Goal: Task Accomplishment & Management: Complete application form

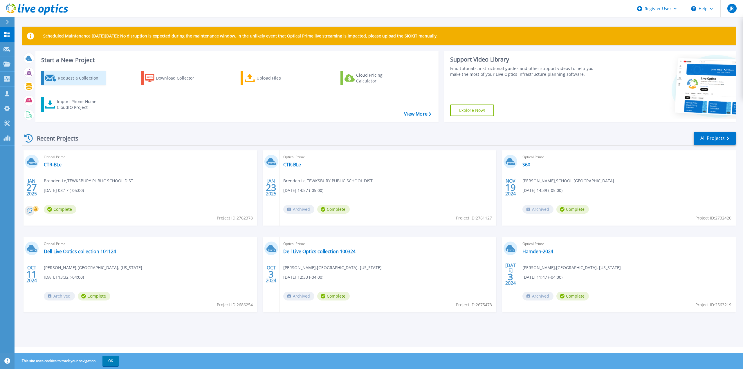
click at [81, 82] on div "Request a Collection" at bounding box center [81, 78] width 46 height 12
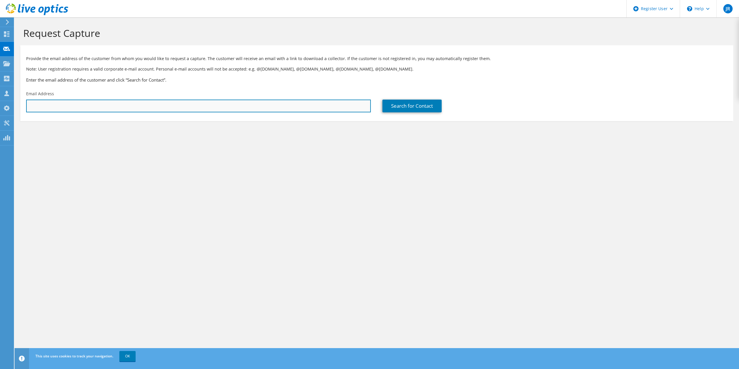
click at [120, 110] on input "text" at bounding box center [198, 106] width 345 height 13
click at [100, 108] on input "text" at bounding box center [198, 106] width 345 height 13
paste input "CARSON@STEVENSCOLLEGE.EDU"
type input "CARSON@STEVENSCOLLEGE.EDU"
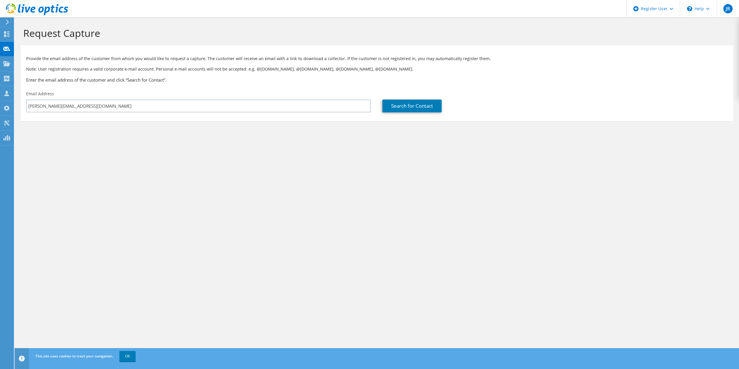
drag, startPoint x: 143, startPoint y: 80, endPoint x: 163, endPoint y: 84, distance: 20.0
click at [145, 81] on h3 "Enter the email address of the customer and click “Search for Contact”." at bounding box center [376, 80] width 701 height 6
click at [423, 105] on link "Search for Contact" at bounding box center [411, 106] width 59 height 13
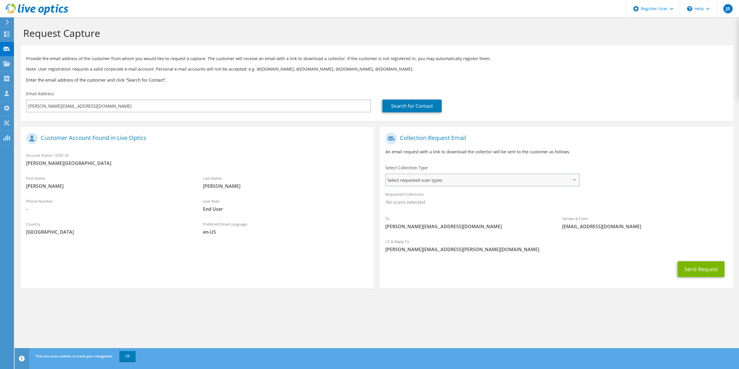
click at [431, 176] on span "Select requested scan types" at bounding box center [482, 180] width 193 height 12
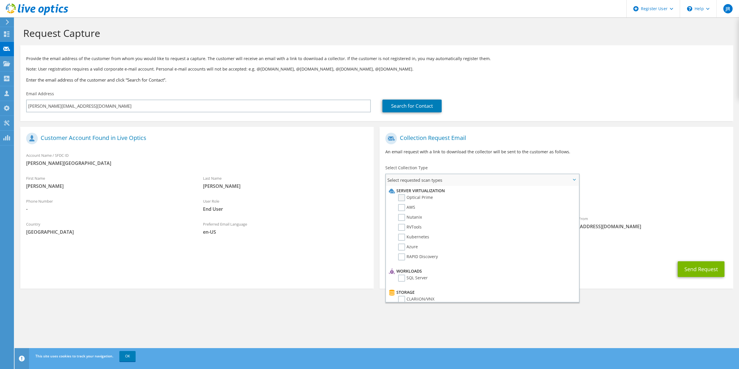
click at [401, 197] on label "Optical Prime" at bounding box center [415, 197] width 35 height 7
click at [0, 0] on input "Optical Prime" at bounding box center [0, 0] width 0 height 0
click at [711, 266] on button "Send Request" at bounding box center [701, 271] width 47 height 16
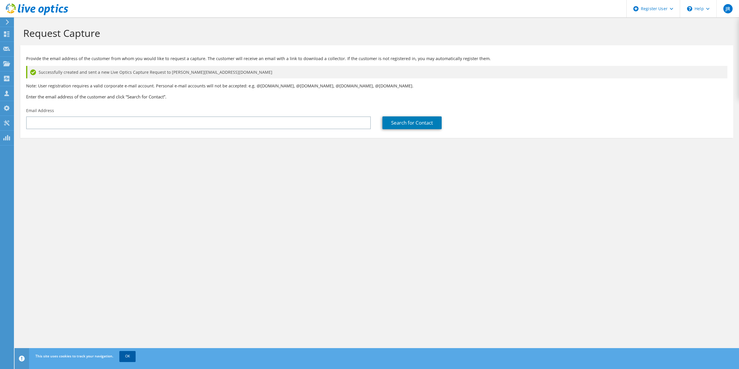
click at [132, 358] on link "OK" at bounding box center [127, 356] width 16 height 10
